Goal: Find specific fact: Find specific fact

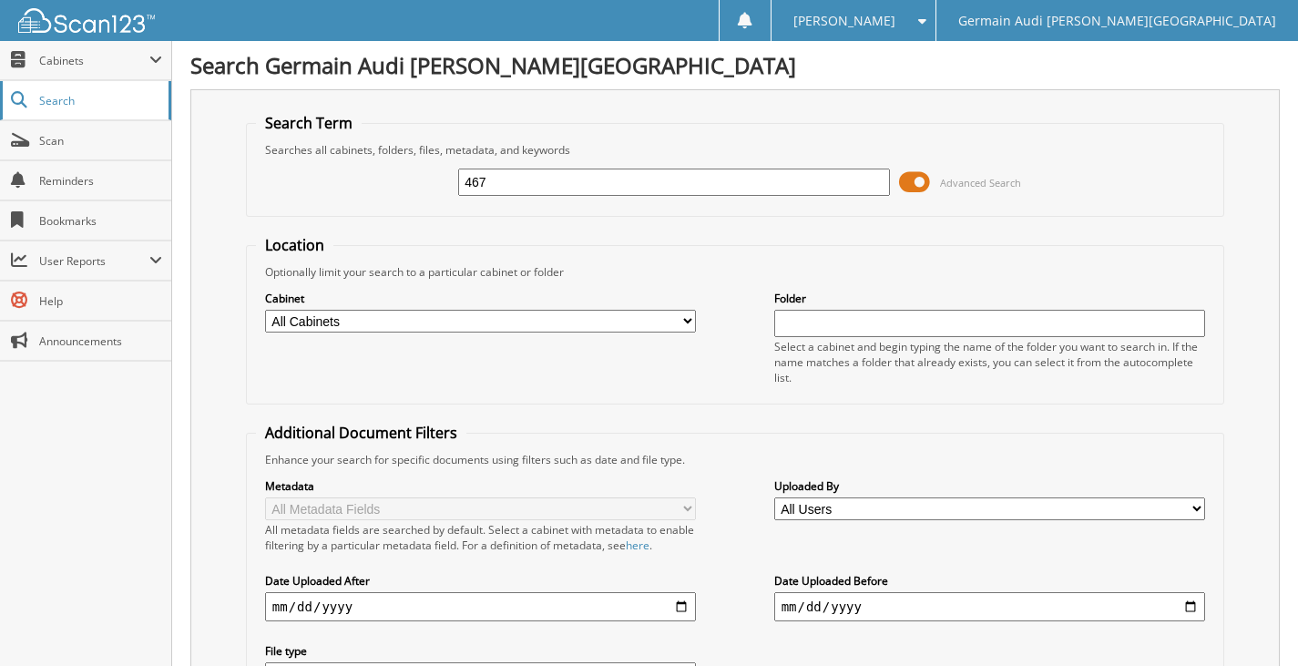
type input "467"
click at [52, 97] on span "Search" at bounding box center [99, 100] width 120 height 15
click at [534, 185] on input "text" at bounding box center [674, 182] width 432 height 27
type input "46724"
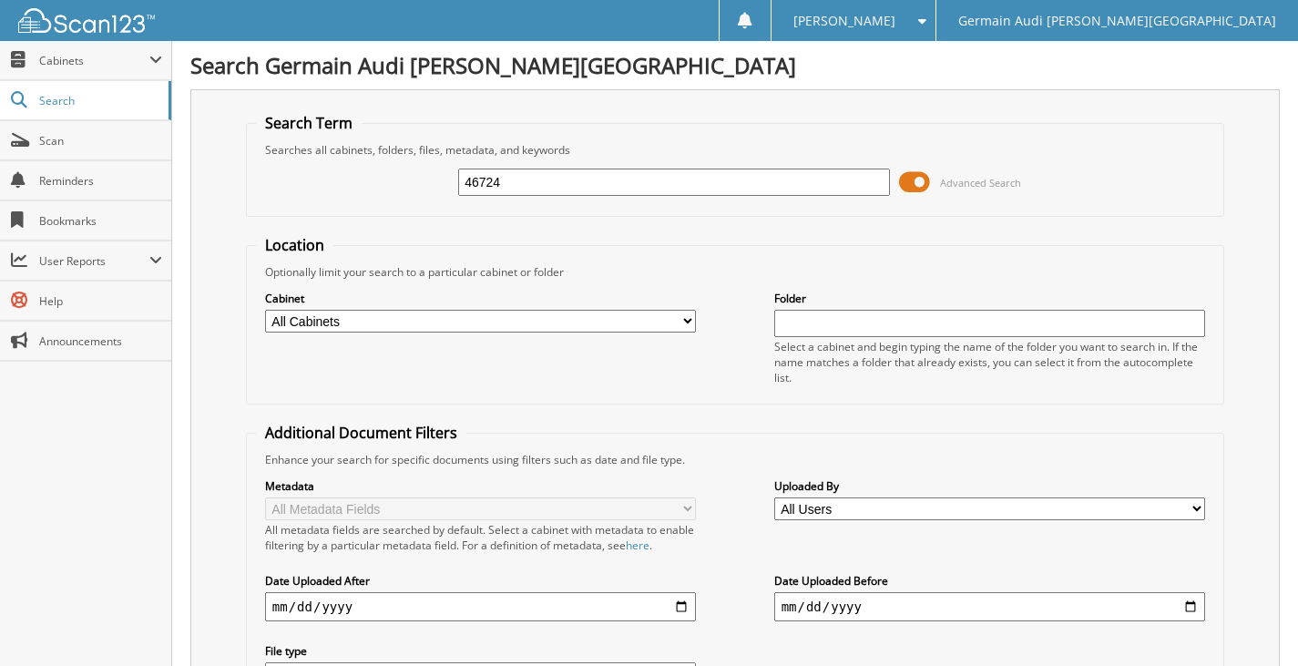
click at [619, 174] on input "46724" at bounding box center [674, 182] width 432 height 27
click at [911, 173] on span at bounding box center [914, 182] width 31 height 27
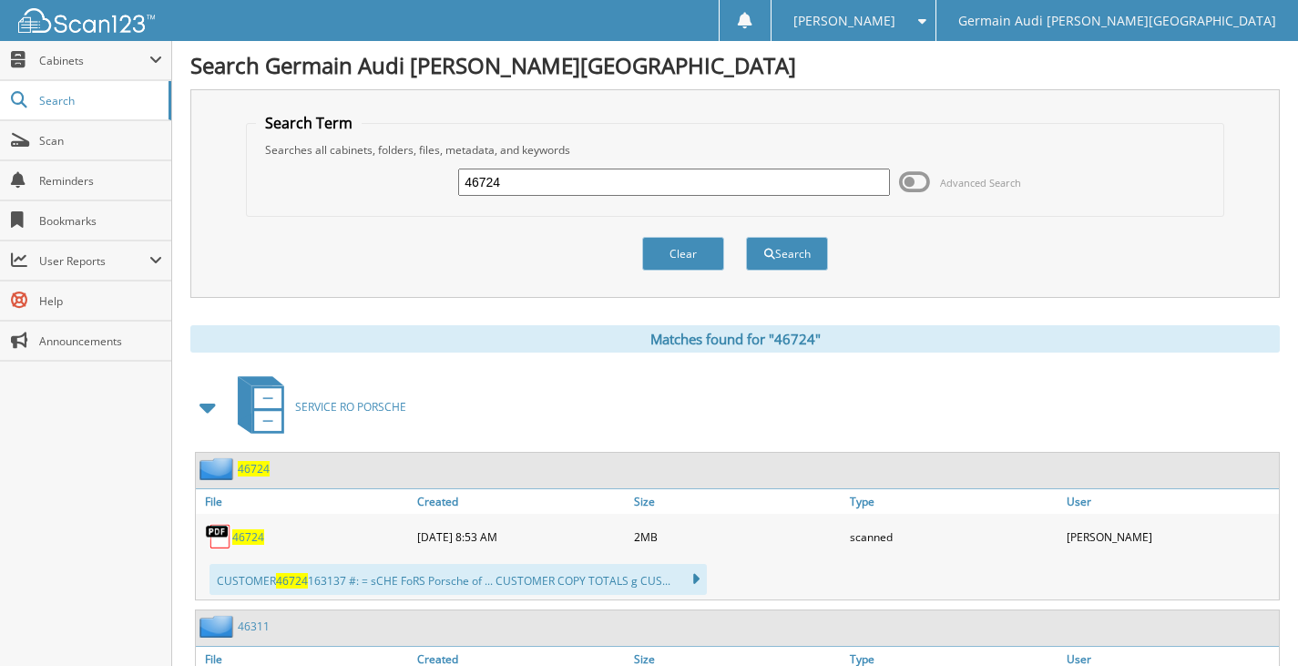
click at [674, 181] on input "46724" at bounding box center [674, 182] width 432 height 27
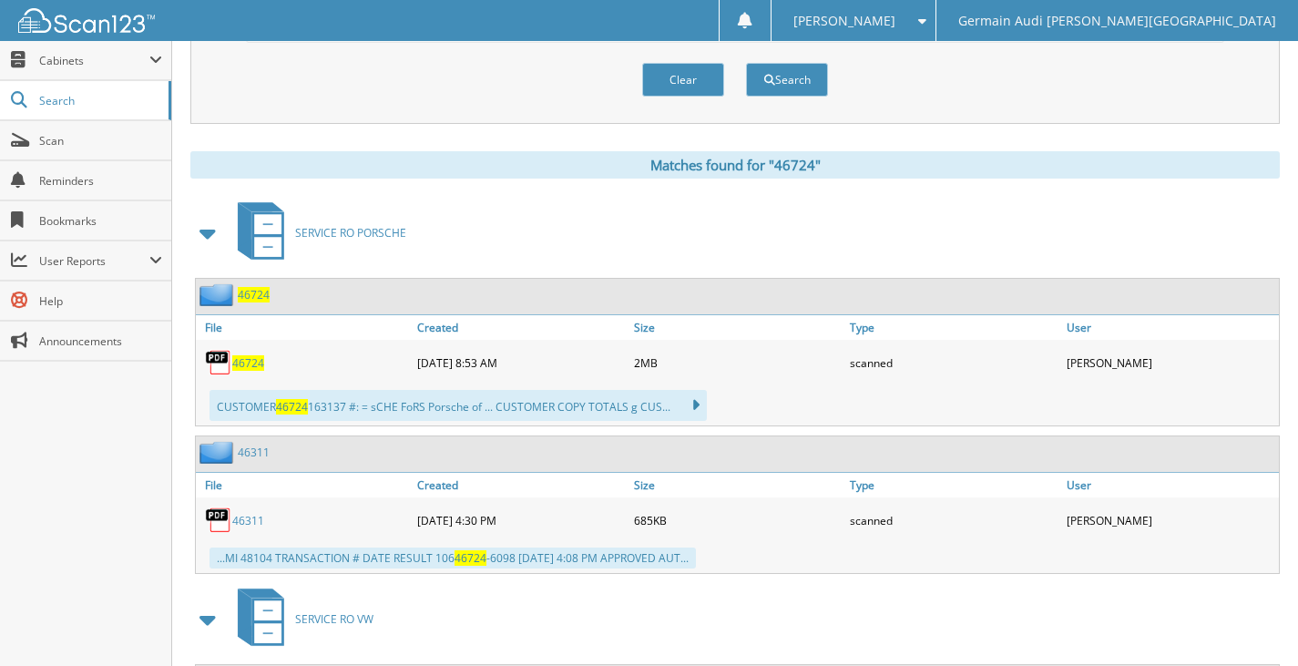
scroll to position [182, 0]
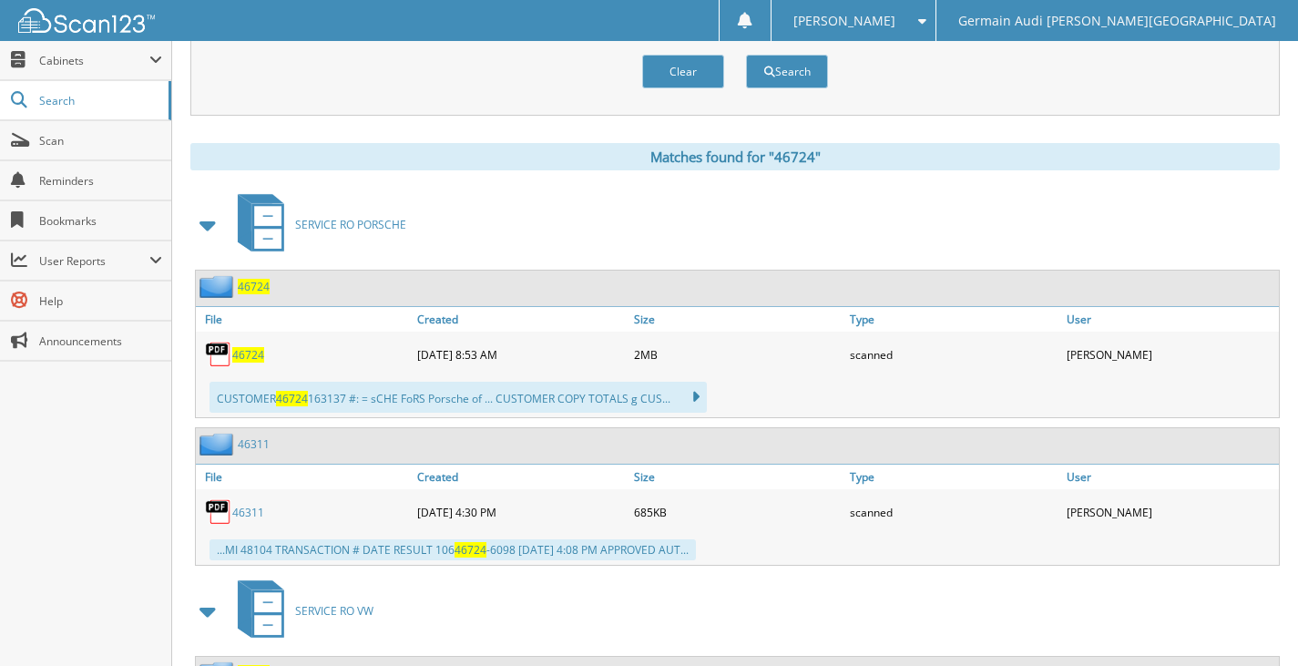
click at [246, 352] on span "46724" at bounding box center [248, 354] width 32 height 15
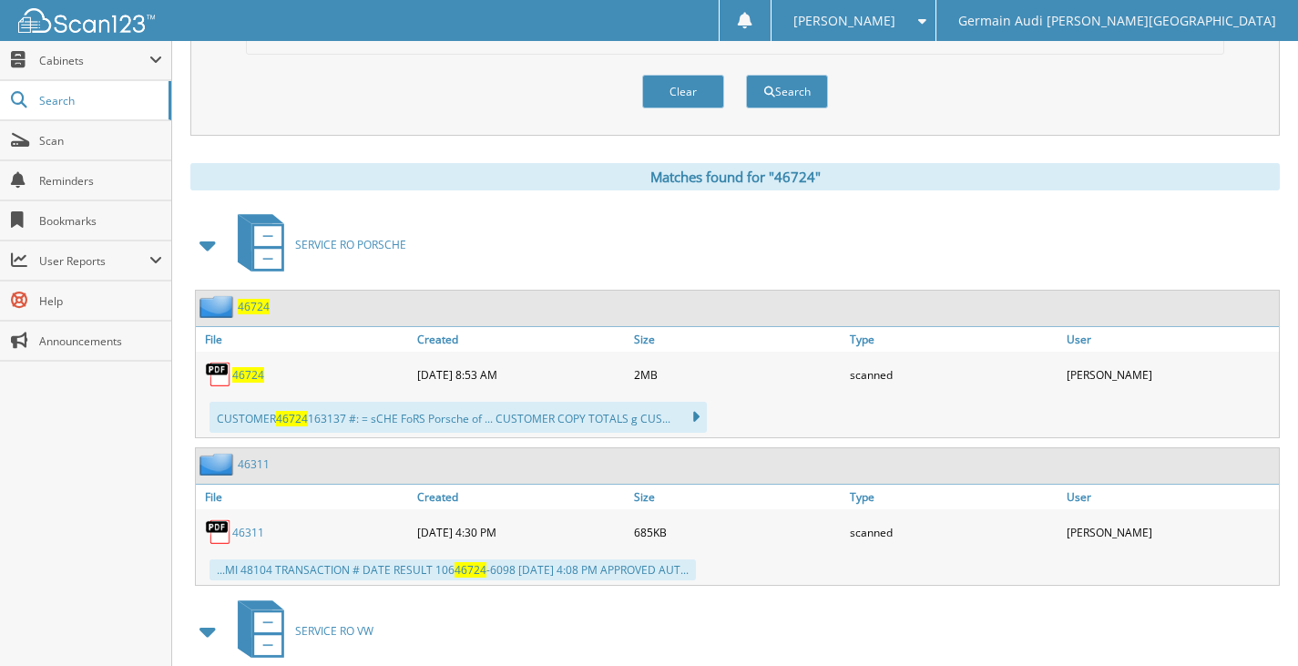
scroll to position [0, 0]
